Goal: Navigation & Orientation: Find specific page/section

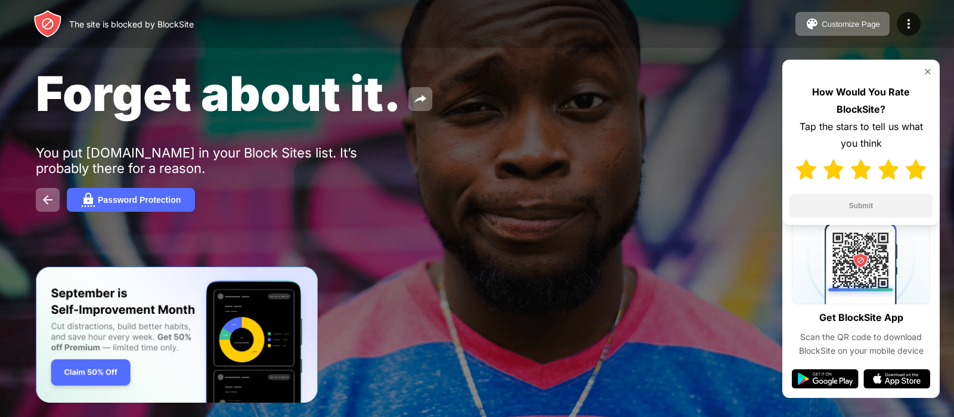
click at [916, 171] on img at bounding box center [915, 169] width 20 height 20
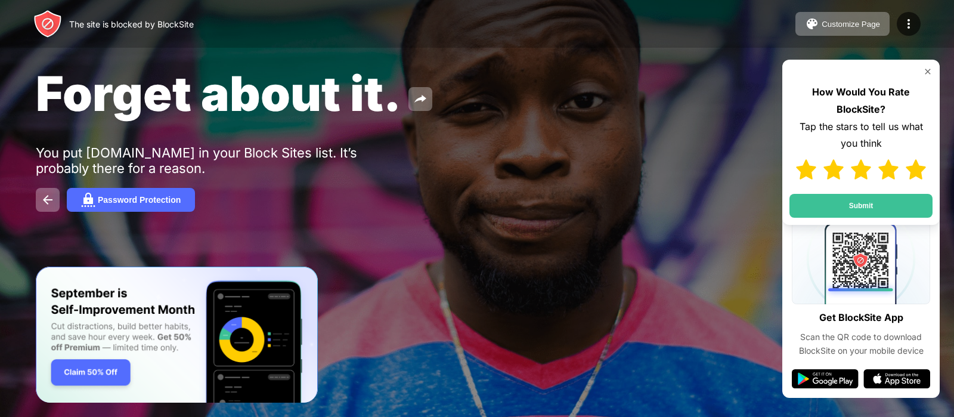
click at [923, 73] on img at bounding box center [928, 72] width 10 height 10
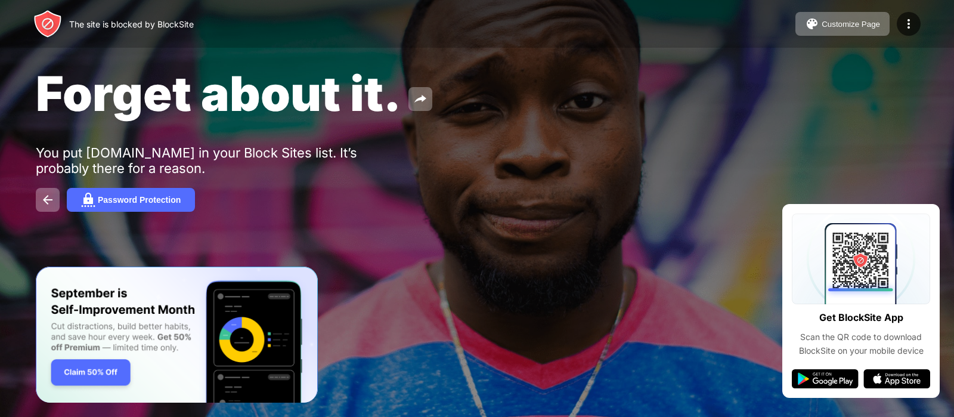
click at [639, 176] on div "Forget about it. You put youtube.com in your Block Sites list. It’s probably th…" at bounding box center [477, 138] width 954 height 276
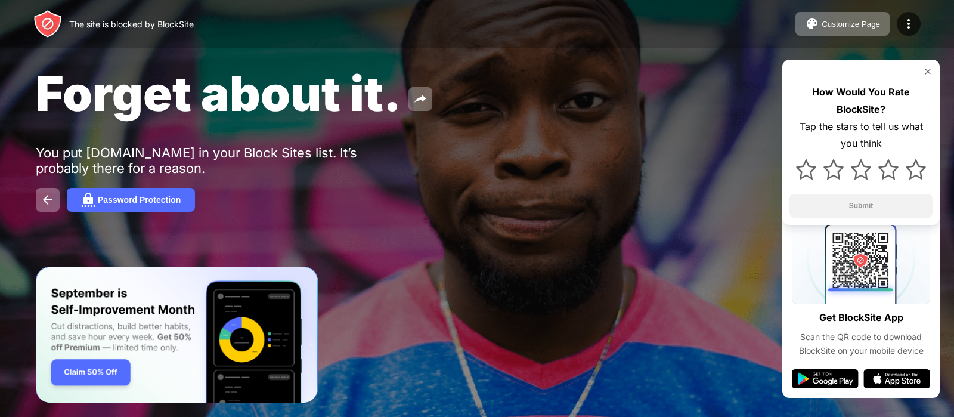
click at [927, 70] on img at bounding box center [928, 72] width 10 height 10
